Goal: Task Accomplishment & Management: Manage account settings

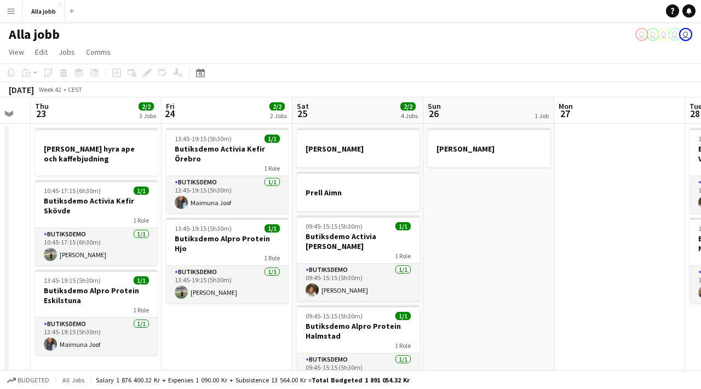
scroll to position [0, 495]
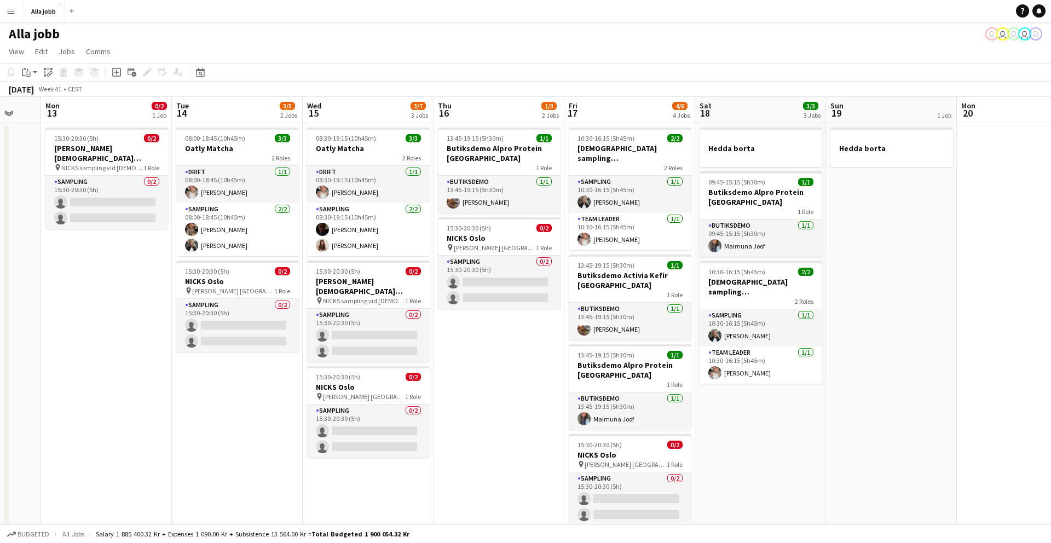
scroll to position [0, 480]
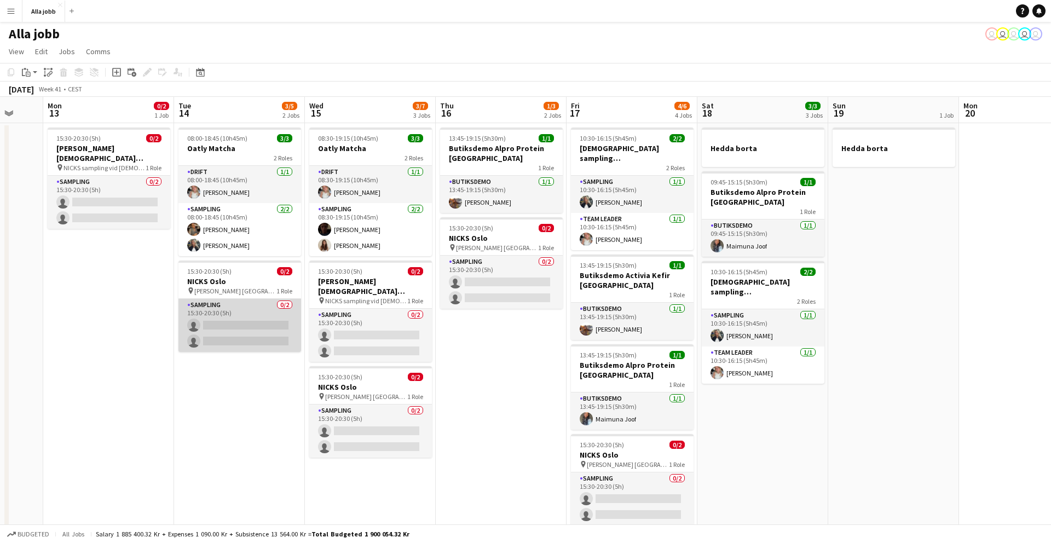
click at [246, 314] on app-card-role "Sampling 0/2 15:30-20:30 (5h) single-neutral-actions single-neutral-actions" at bounding box center [239, 325] width 123 height 53
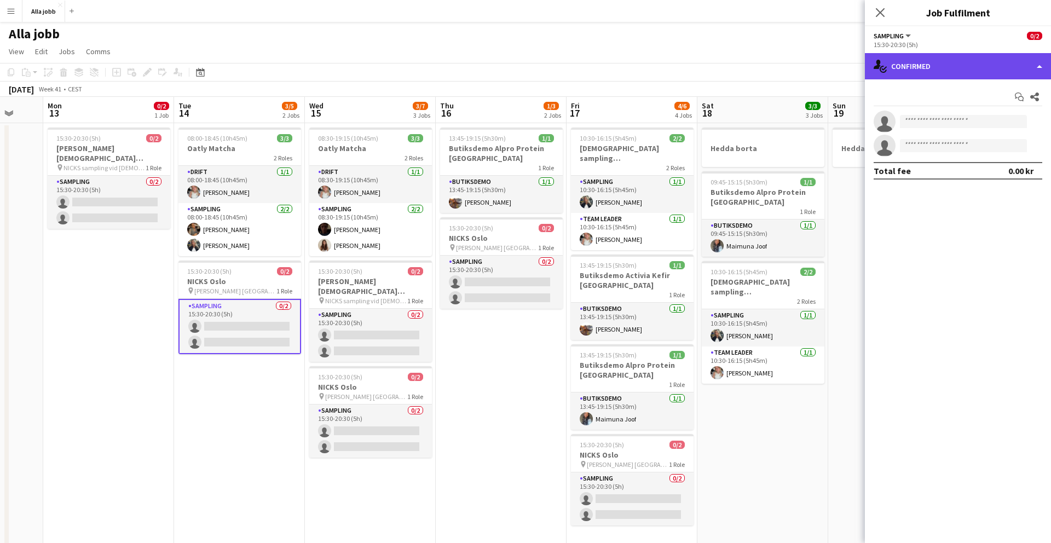
click at [884, 73] on div "single-neutral-actions-check-2 Confirmed" at bounding box center [958, 66] width 186 height 26
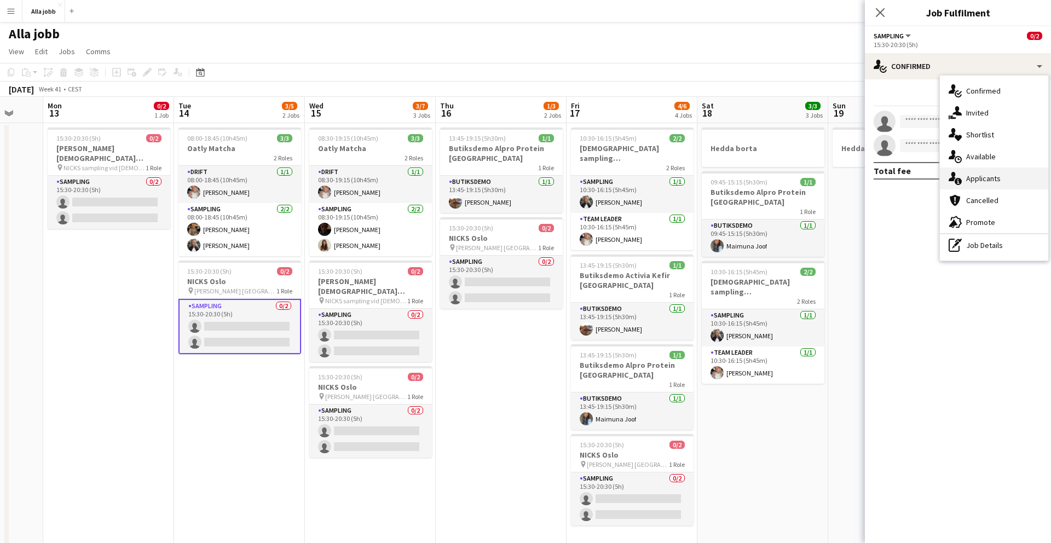
click at [970, 183] on span "Applicants" at bounding box center [983, 179] width 34 height 10
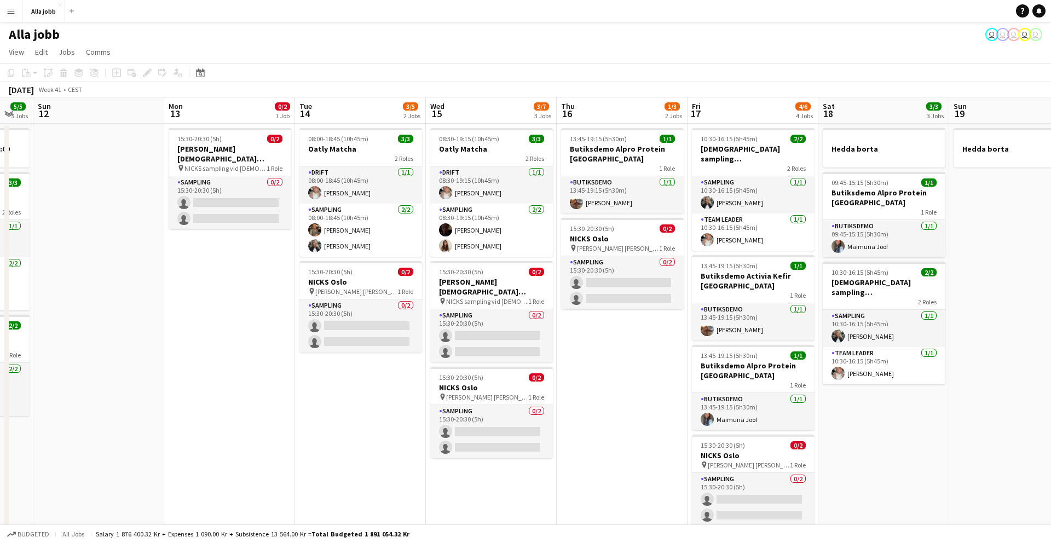
scroll to position [0, 529]
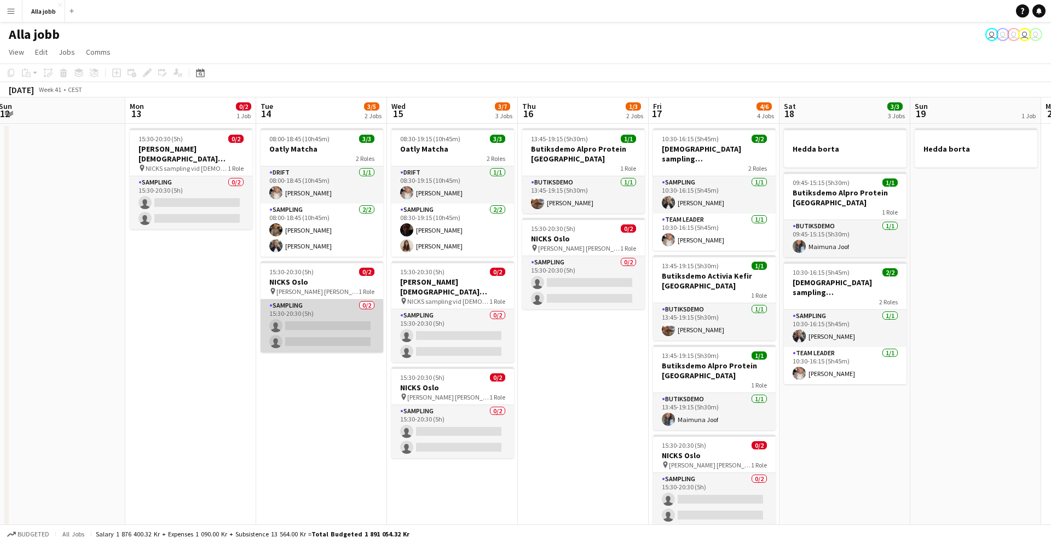
click at [302, 313] on app-card-role "Sampling 0/2 15:30-20:30 (5h) single-neutral-actions single-neutral-actions" at bounding box center [322, 325] width 123 height 53
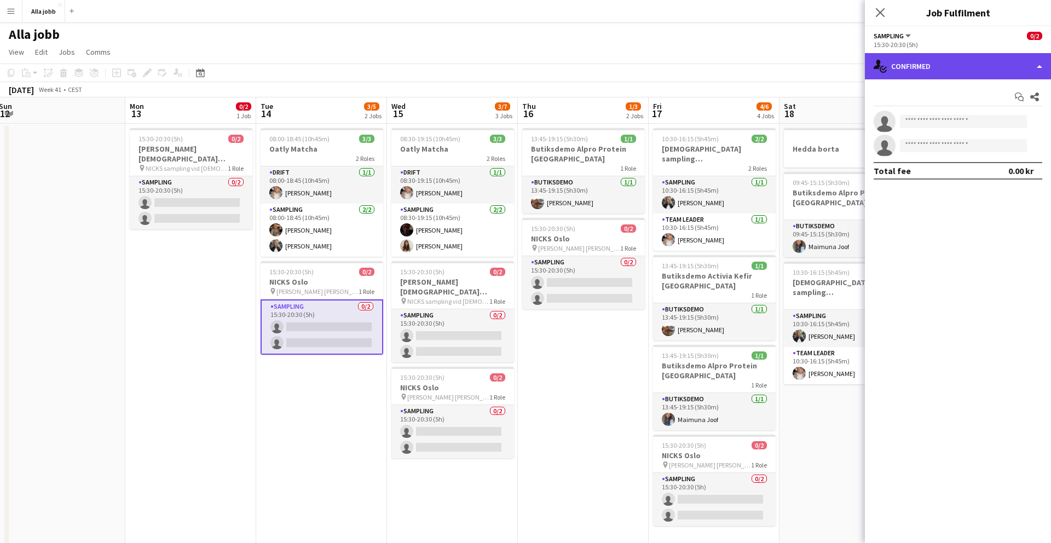
click at [944, 63] on div "single-neutral-actions-check-2 Confirmed" at bounding box center [958, 66] width 186 height 26
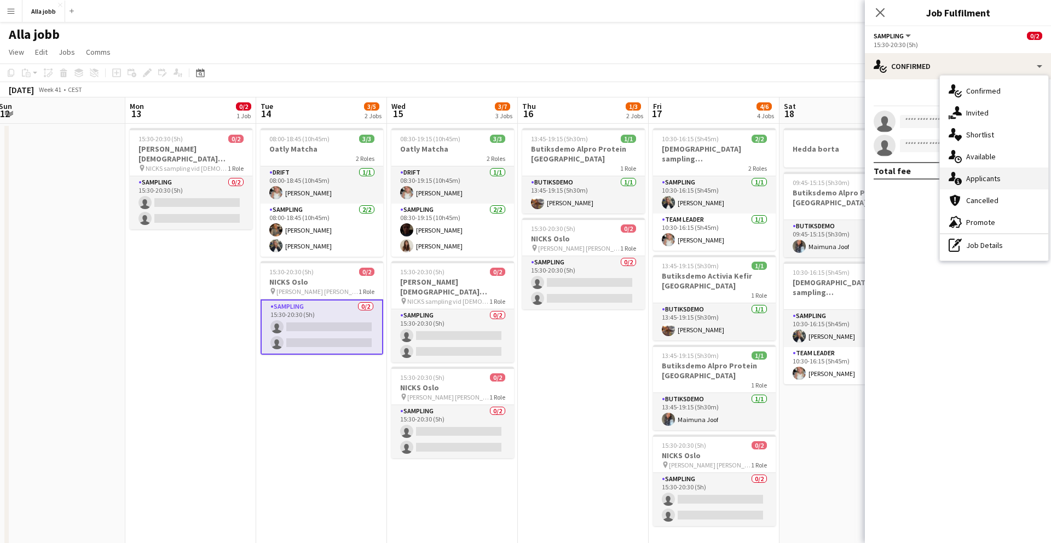
click at [976, 183] on span "Applicants" at bounding box center [983, 179] width 34 height 10
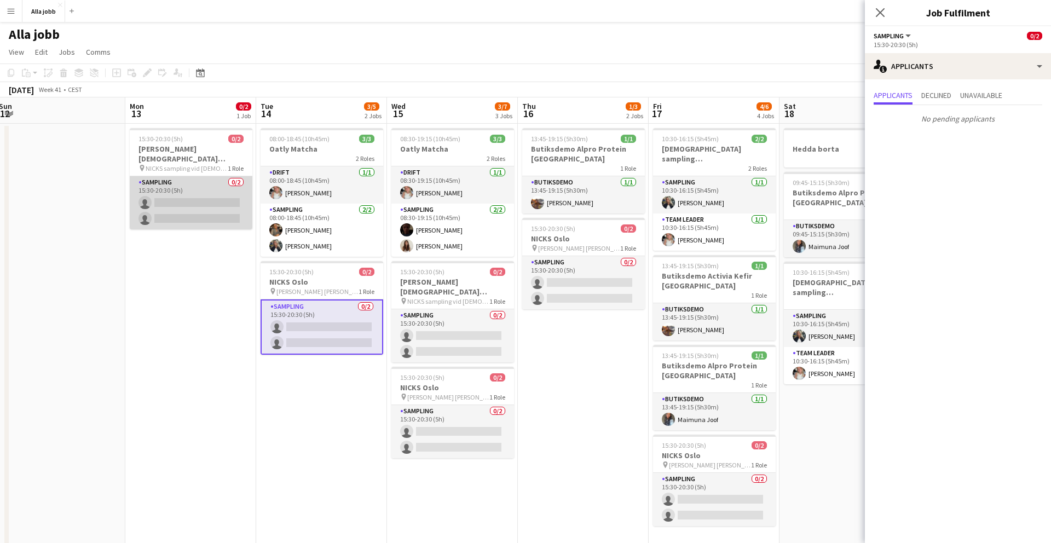
click at [216, 203] on app-card-role "Sampling 0/2 15:30-20:30 (5h) single-neutral-actions single-neutral-actions" at bounding box center [191, 202] width 123 height 53
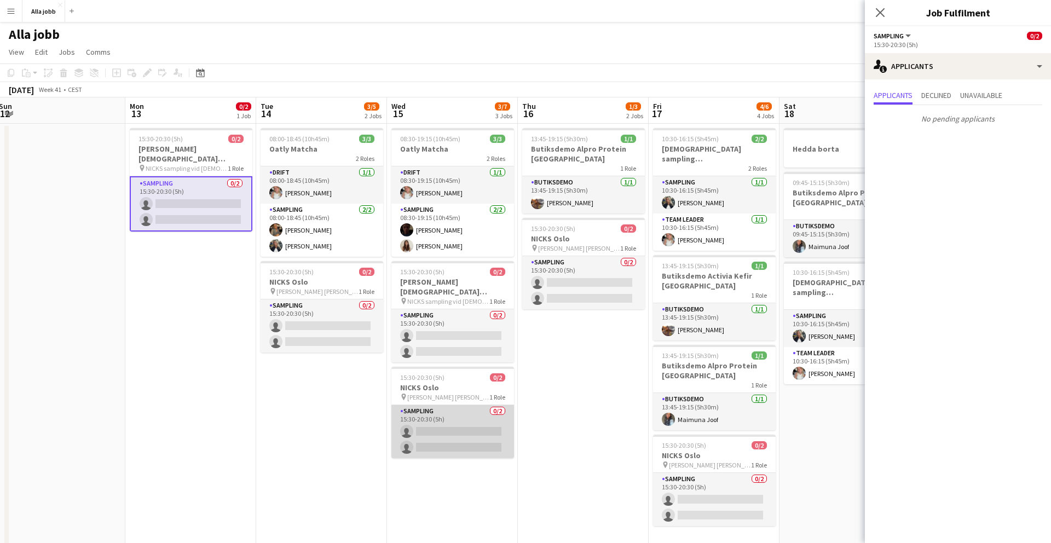
click at [441, 414] on app-card-role "Sampling 0/2 15:30-20:30 (5h) single-neutral-actions single-neutral-actions" at bounding box center [452, 431] width 123 height 53
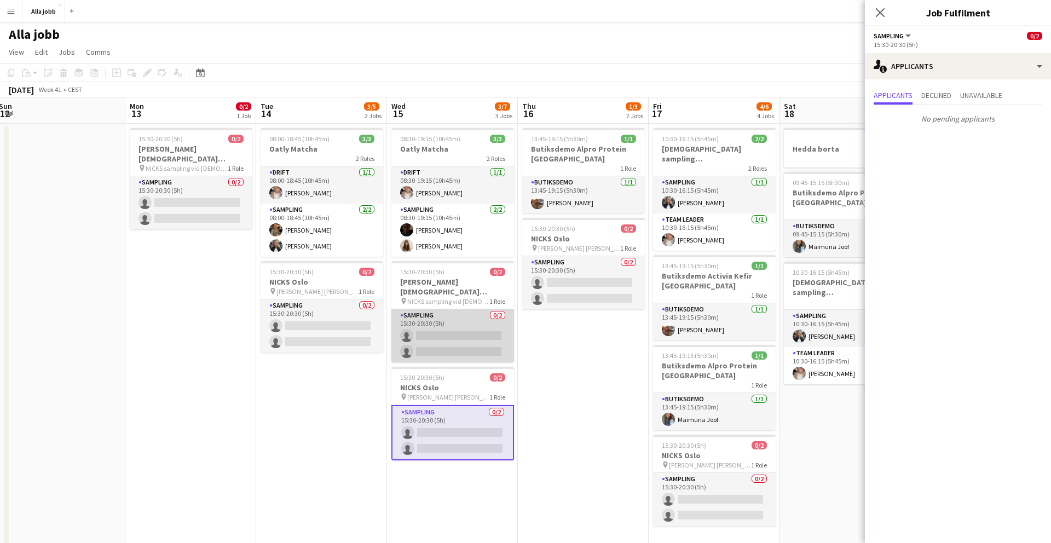
click at [496, 321] on app-card-role "Sampling 0/2 15:30-20:30 (5h) single-neutral-actions single-neutral-actions" at bounding box center [452, 335] width 123 height 53
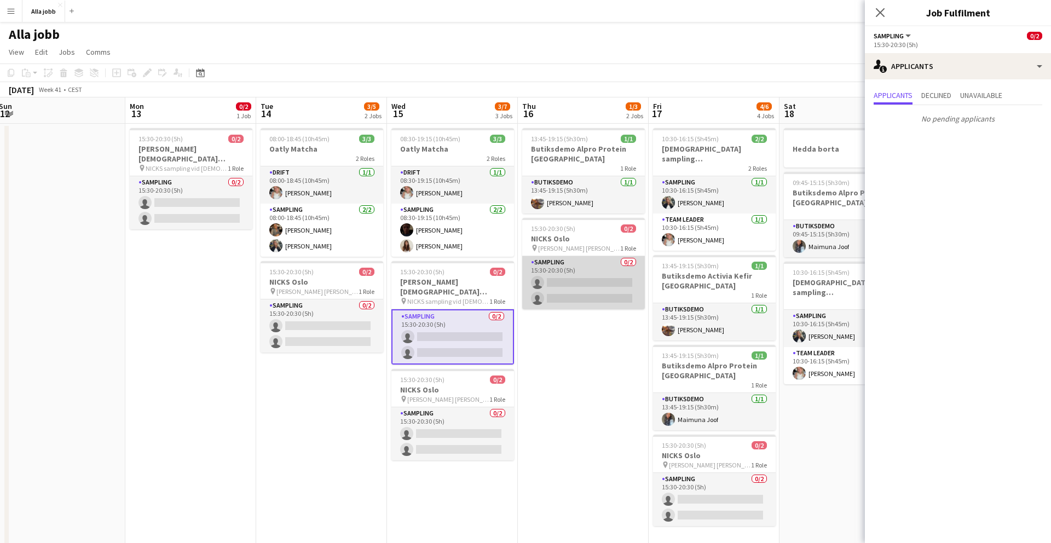
click at [583, 284] on app-card-role "Sampling 0/2 15:30-20:30 (5h) single-neutral-actions single-neutral-actions" at bounding box center [583, 282] width 123 height 53
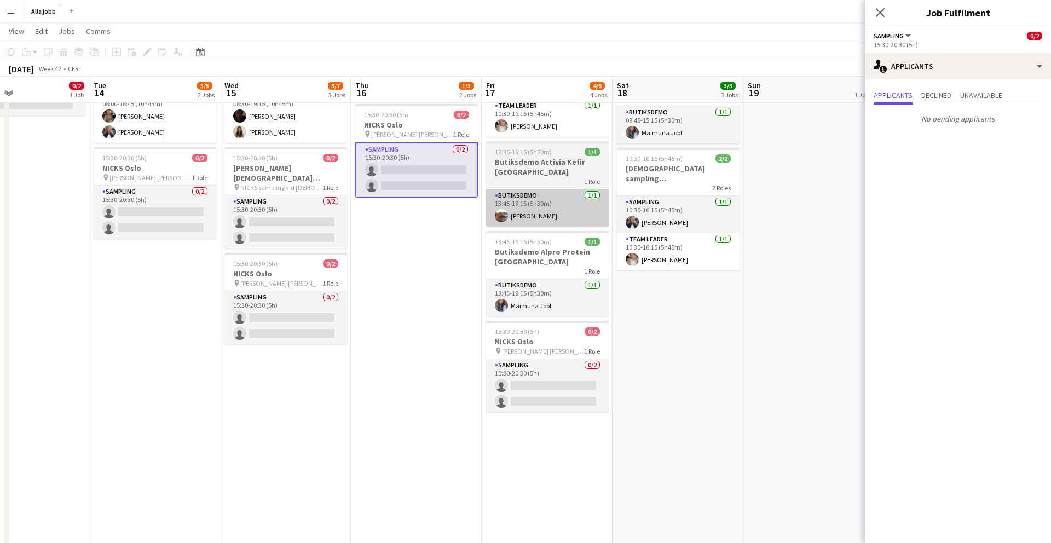
scroll to position [113, 0]
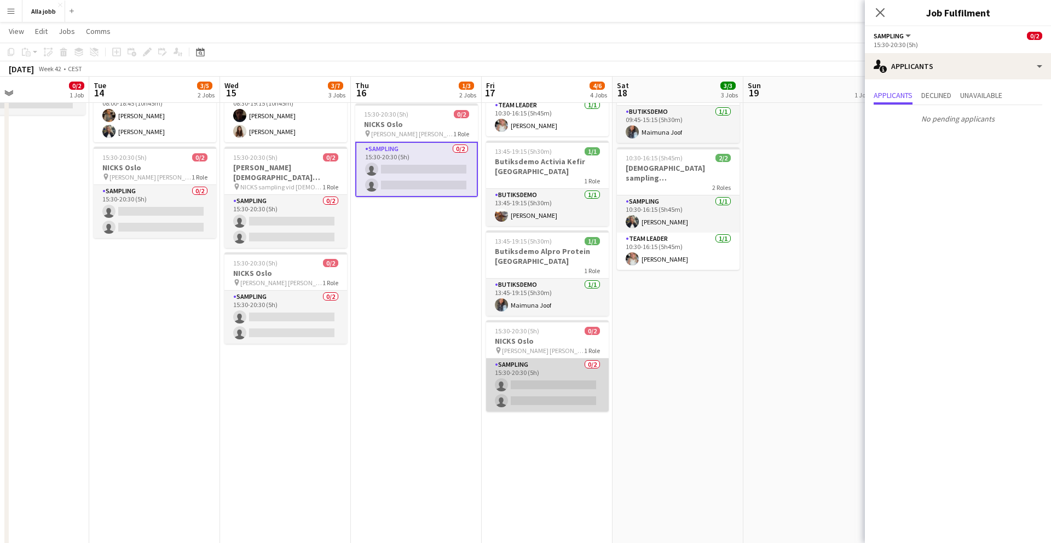
click at [563, 373] on app-card-role "Sampling 0/2 15:30-20:30 (5h) single-neutral-actions single-neutral-actions" at bounding box center [547, 385] width 123 height 53
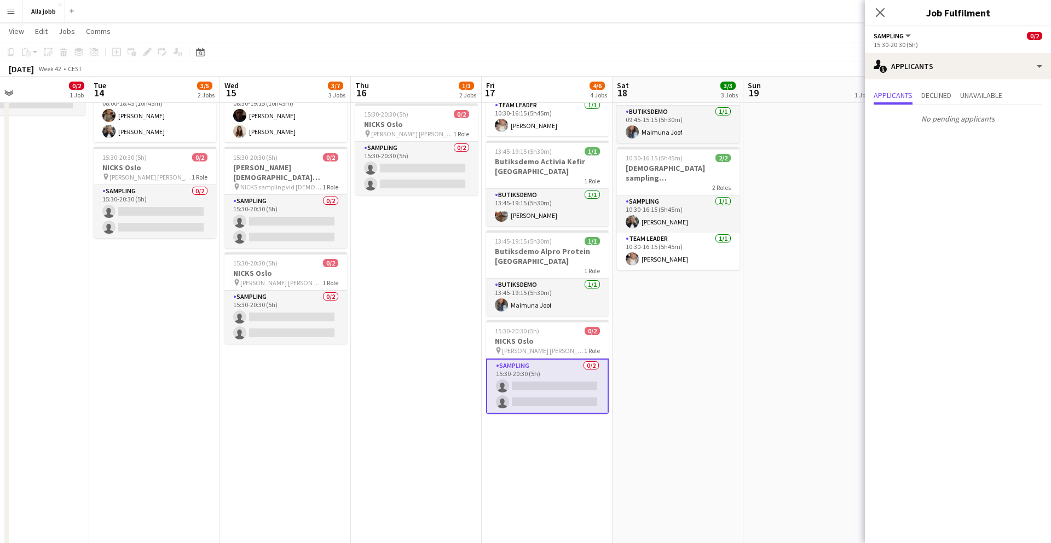
click at [447, 358] on app-date-cell "13:45-19:15 (5h30m) 1/1 Butiksdemo Alpro Protein Stockholm 1 Role Butiksdemo 1/…" at bounding box center [416, 441] width 131 height 865
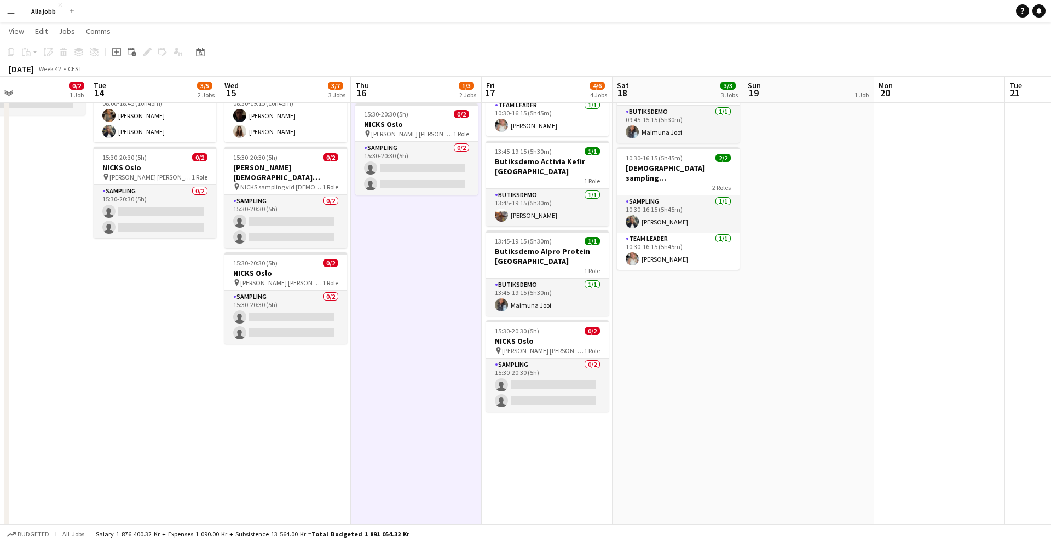
click at [447, 358] on app-date-cell "13:45-19:15 (5h30m) 1/1 Butiksdemo Alpro Protein Stockholm 1 Role Butiksdemo 1/…" at bounding box center [416, 441] width 131 height 865
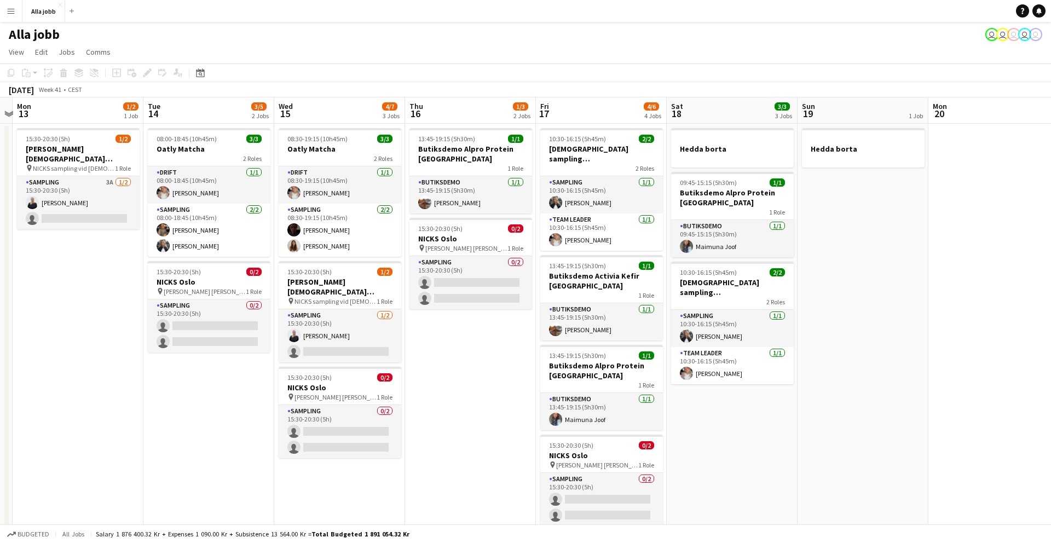
scroll to position [0, 374]
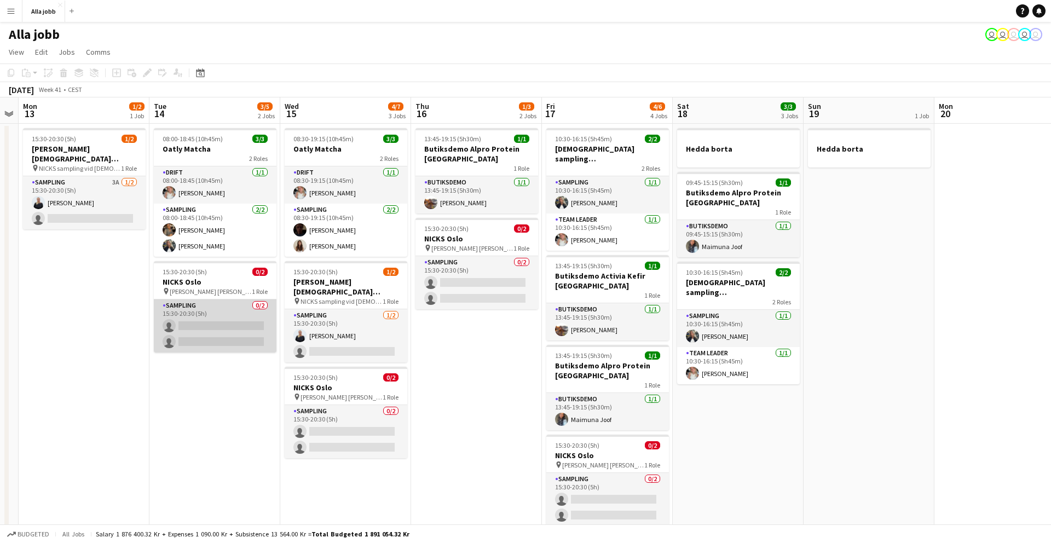
click at [204, 321] on app-card-role "Sampling 0/2 15:30-20:30 (5h) single-neutral-actions single-neutral-actions" at bounding box center [215, 325] width 123 height 53
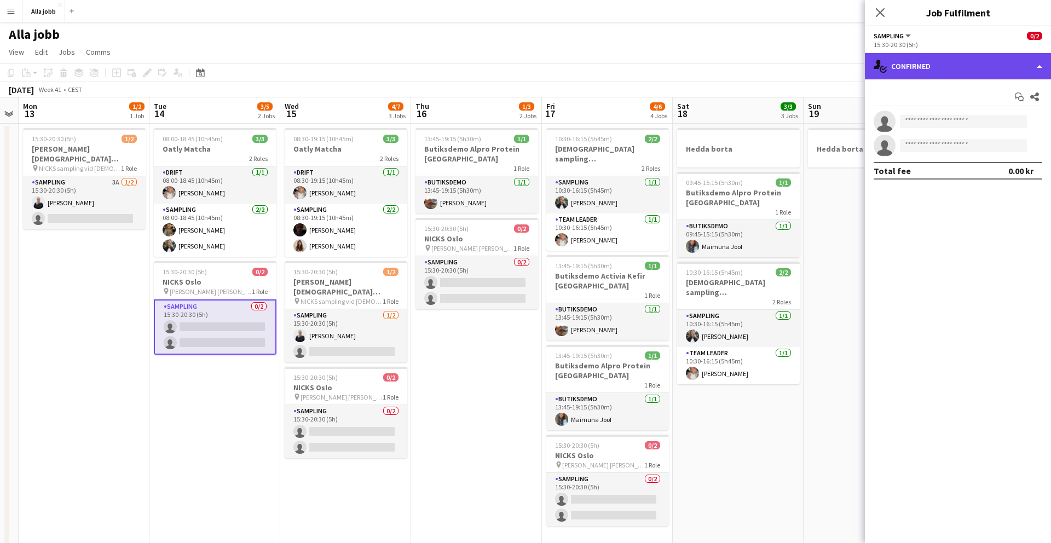
click at [889, 65] on div "single-neutral-actions-check-2 Confirmed" at bounding box center [958, 66] width 186 height 26
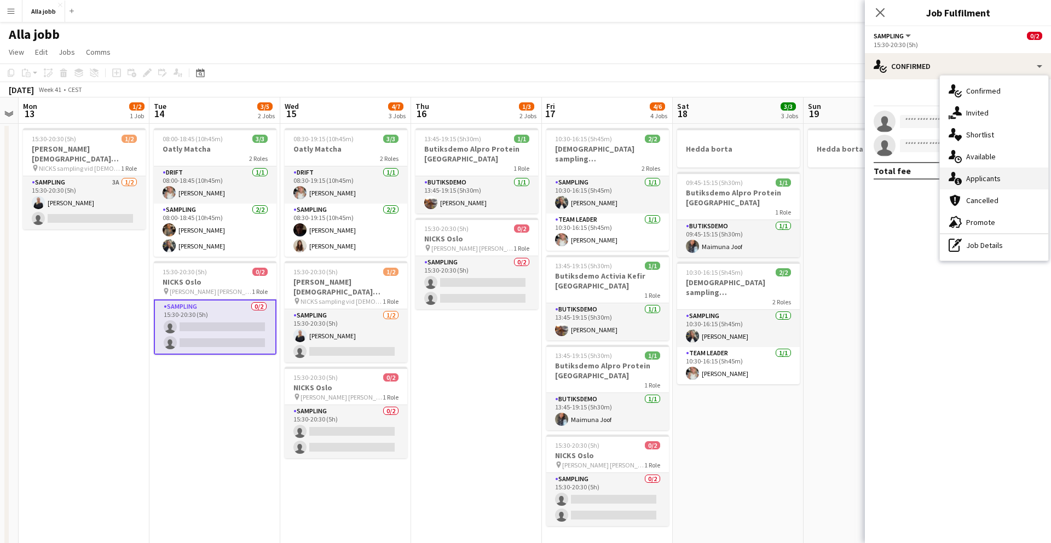
click at [963, 174] on div "single-neutral-actions-information Applicants" at bounding box center [994, 179] width 108 height 22
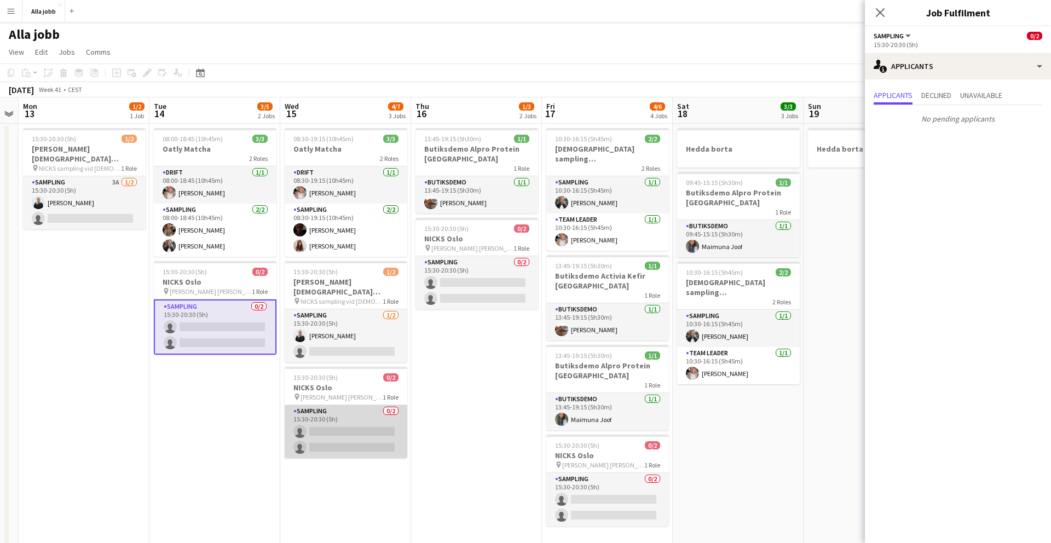
click at [353, 405] on app-card-role "Sampling 0/2 15:30-20:30 (5h) single-neutral-actions single-neutral-actions" at bounding box center [346, 431] width 123 height 53
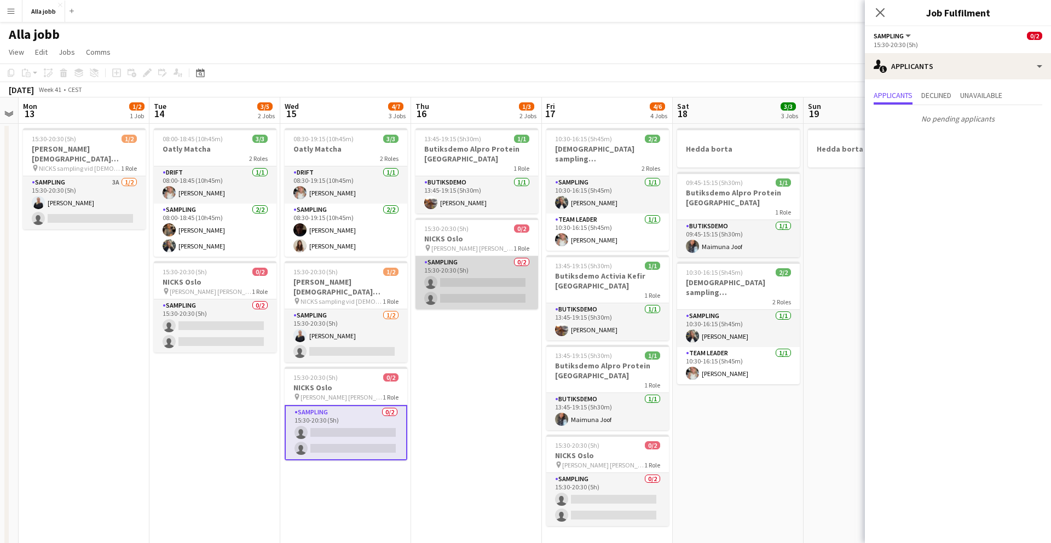
click at [480, 266] on app-card-role "Sampling 0/2 15:30-20:30 (5h) single-neutral-actions single-neutral-actions" at bounding box center [477, 282] width 123 height 53
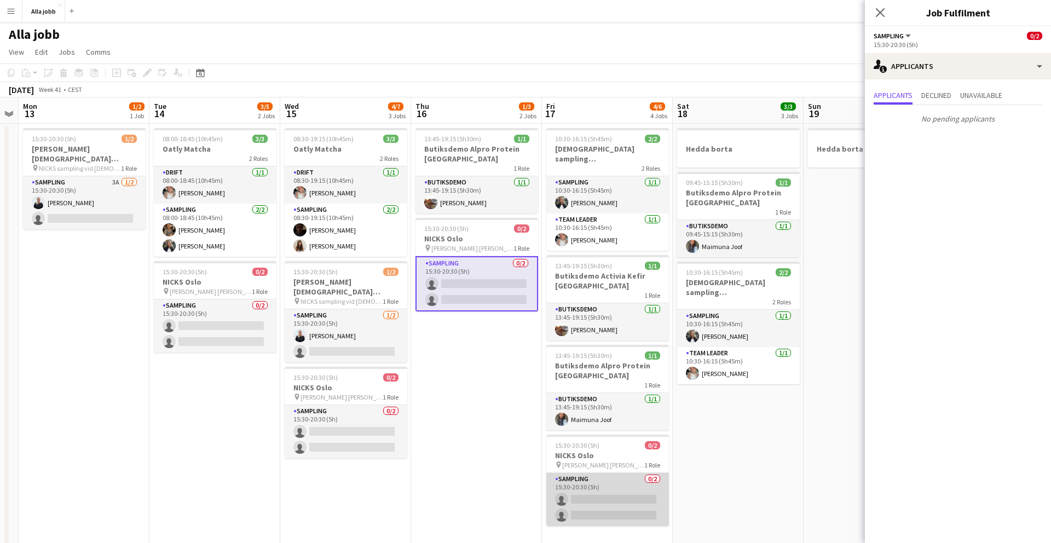
click at [589, 476] on app-card-role "Sampling 0/2 15:30-20:30 (5h) single-neutral-actions single-neutral-actions" at bounding box center [607, 499] width 123 height 53
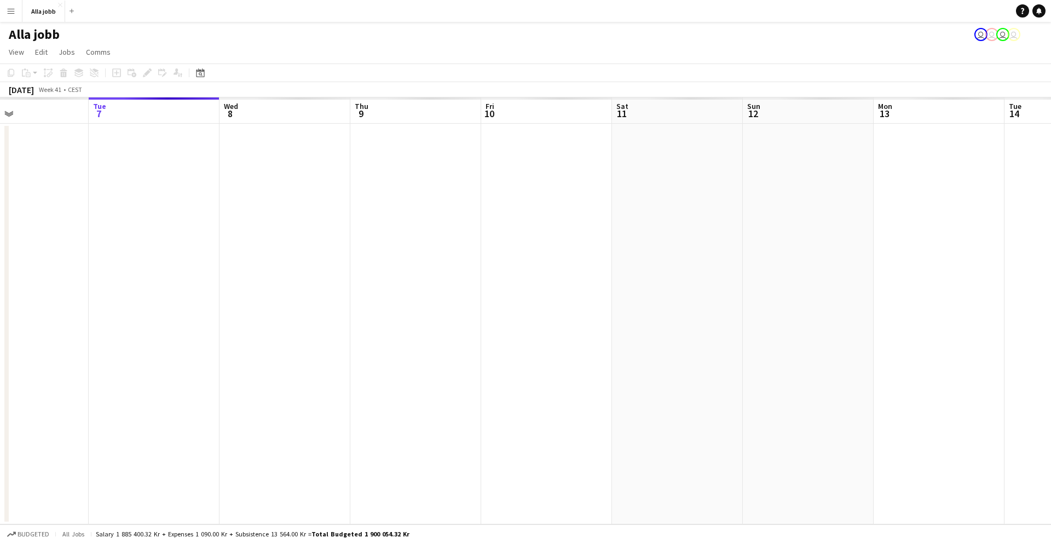
scroll to position [0, 0]
